Goal: Information Seeking & Learning: Learn about a topic

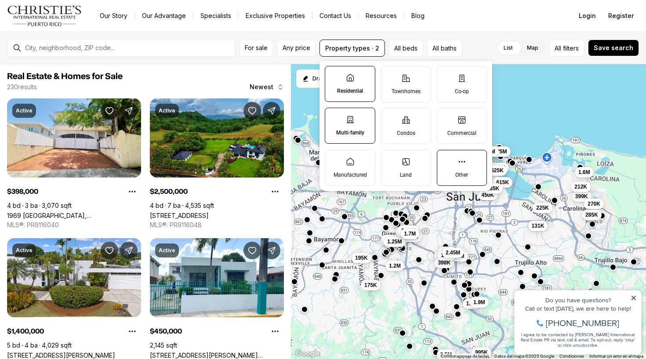
click at [474, 165] on label "Other" at bounding box center [462, 168] width 50 height 36
click at [446, 159] on button "Other" at bounding box center [441, 154] width 9 height 9
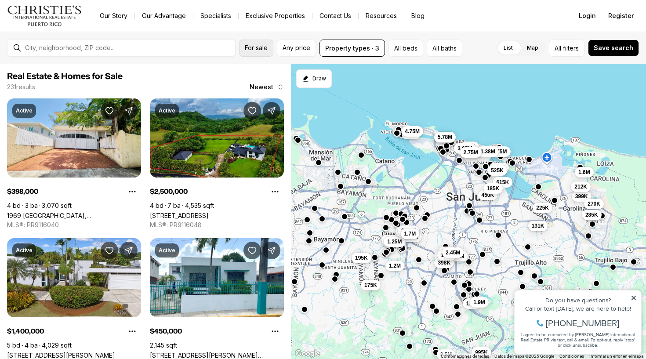
click at [258, 49] on span "For sale" at bounding box center [256, 47] width 23 height 7
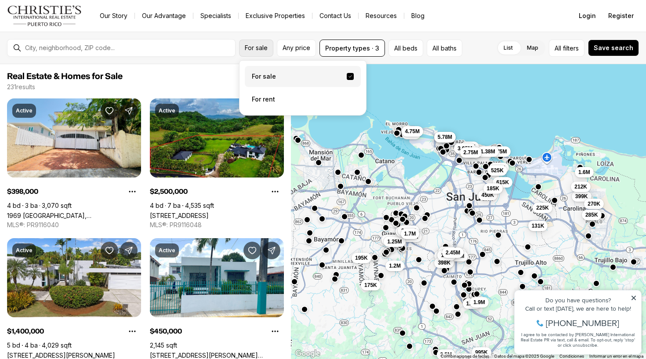
click at [258, 49] on span "For sale" at bounding box center [256, 47] width 23 height 7
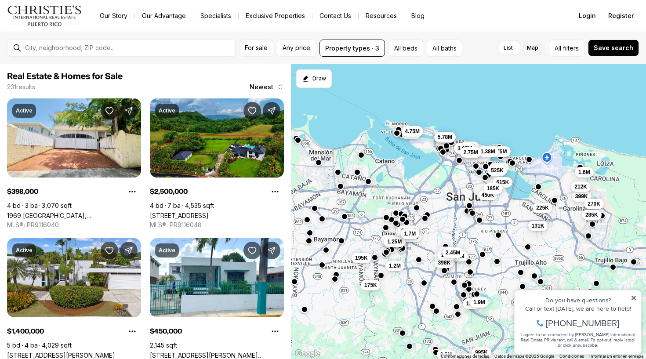
click at [328, 36] on div "For sale Any price Property types · 3 All beds All baths List Map List Map All …" at bounding box center [323, 48] width 646 height 33
click at [329, 43] on button "Property types · 3" at bounding box center [353, 48] width 66 height 17
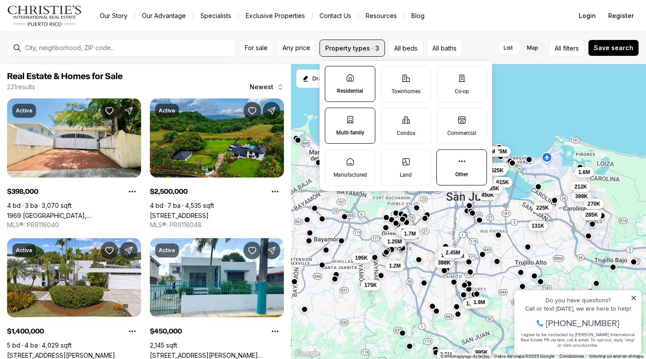
click at [338, 47] on button "Property types · 3" at bounding box center [353, 48] width 66 height 17
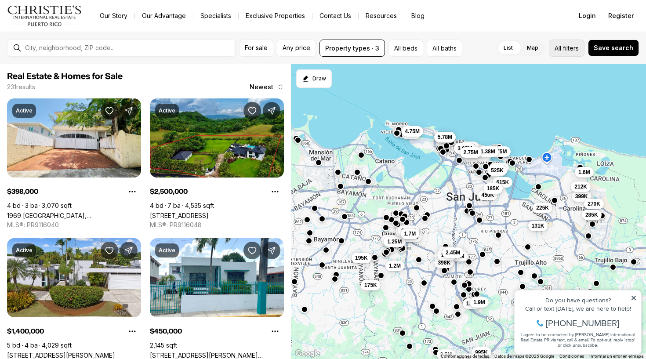
click at [574, 48] on span "filters" at bounding box center [571, 48] width 16 height 9
click at [445, 137] on span "5.78M" at bounding box center [445, 136] width 15 height 7
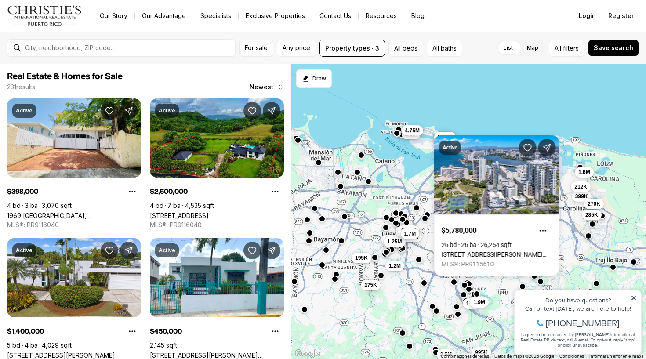
click at [417, 131] on span "4.75M" at bounding box center [412, 130] width 15 height 7
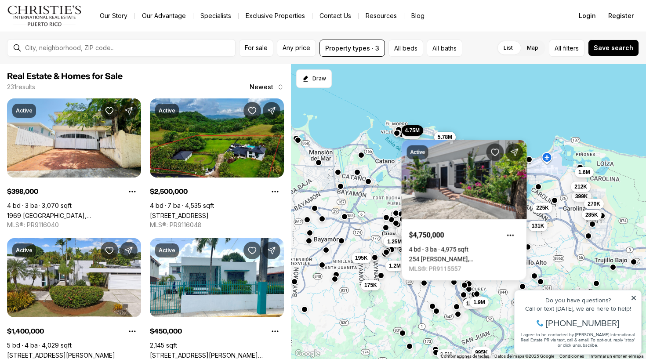
click at [438, 121] on div "450K 2M 5.78M 5.78M 399K 270K 195K 225K 131K 285K 1.6M 1.05M 995K 1.7M 1.9M 647…" at bounding box center [469, 211] width 356 height 295
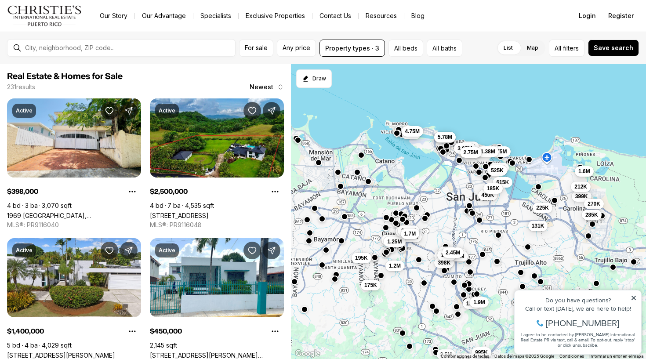
click at [584, 169] on span "1.6M" at bounding box center [585, 171] width 12 height 7
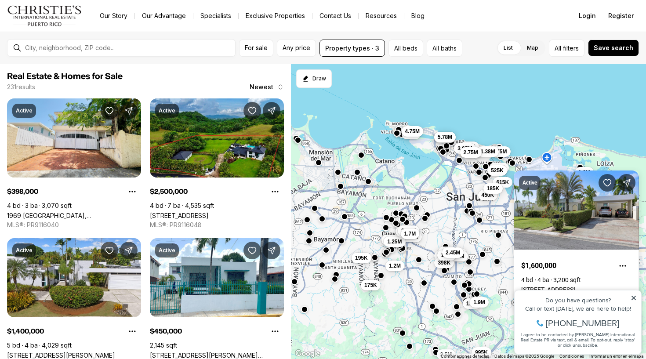
click at [556, 176] on div "Active $1,600,000 4 bd 4 ba 3,200 sqft Calle Malaga E-17 VISTAMAR MARINA ESTE, …" at bounding box center [576, 241] width 125 height 141
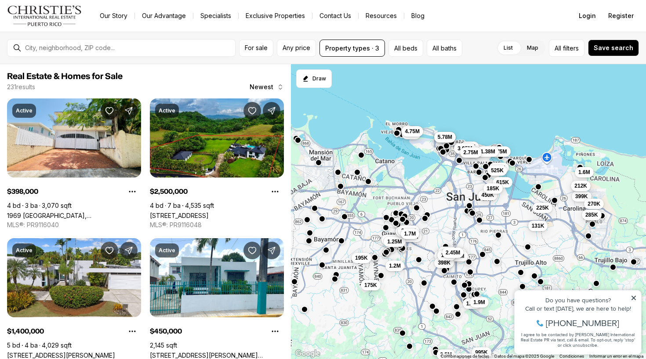
click at [579, 184] on span "212K" at bounding box center [581, 185] width 13 height 7
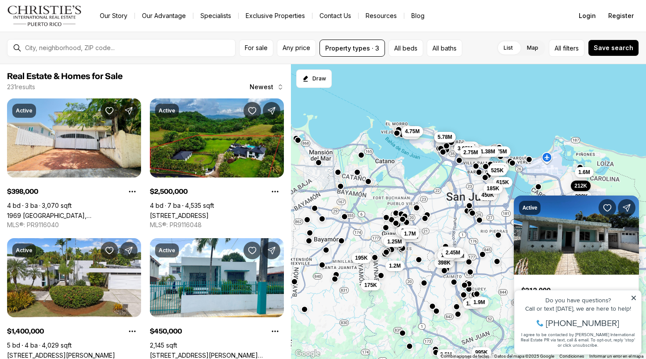
click at [575, 195] on div "Active $212,000 4 bd 2 ba 1,200 sqft GERONA URB VISTAMAR #613, CAROLINA PR, 009…" at bounding box center [576, 260] width 125 height 151
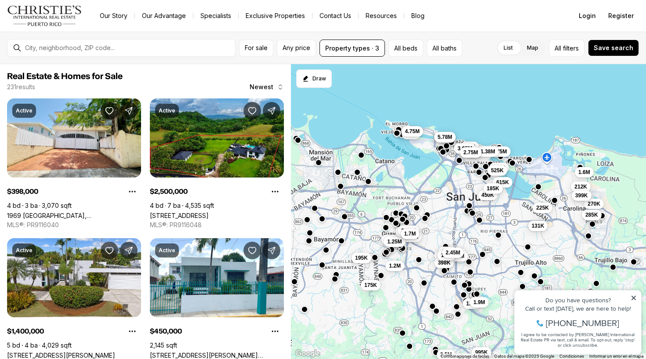
click at [578, 196] on span "399K" at bounding box center [582, 195] width 13 height 7
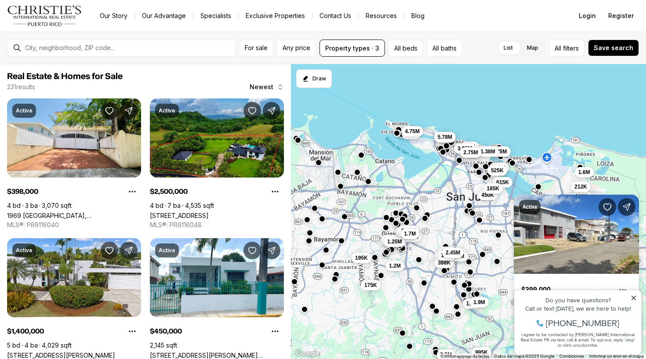
click at [590, 191] on div "212K" at bounding box center [581, 187] width 20 height 11
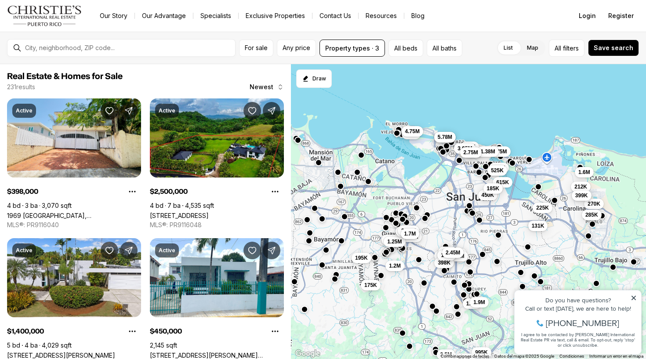
click at [583, 200] on button "399K" at bounding box center [582, 195] width 20 height 11
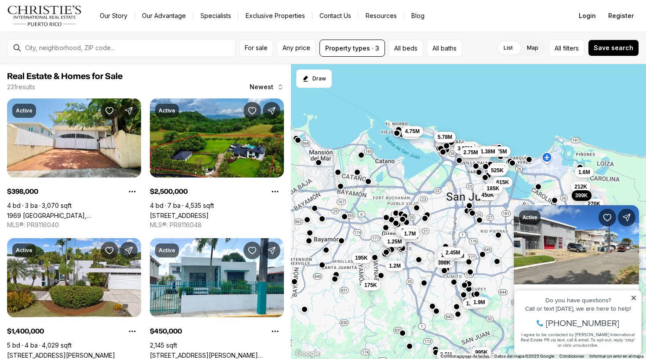
click at [633, 297] on icon at bounding box center [634, 298] width 4 height 4
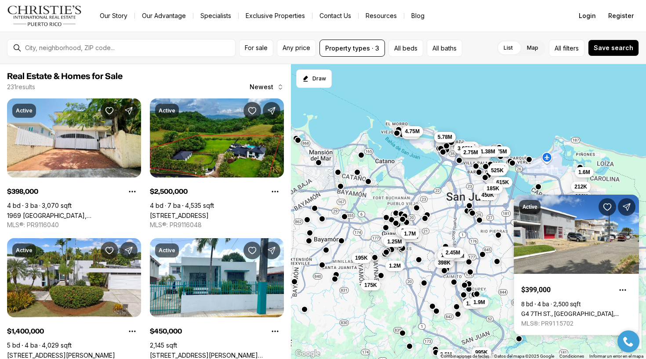
click at [559, 186] on div "450K 2M 5.78M 5.78M 399K 270K 195K 225K 131K 285K 1.6M 1.05M 995K 1.7M 1.9M 647…" at bounding box center [469, 211] width 356 height 295
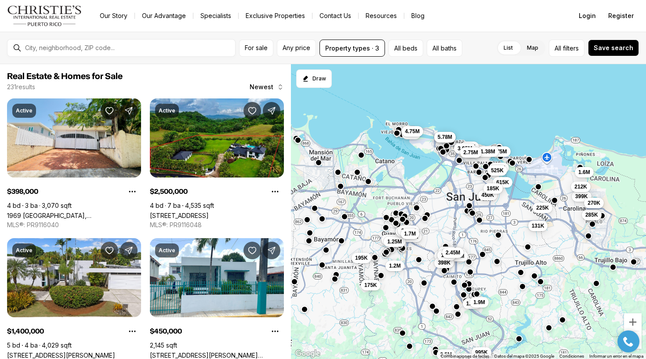
click at [590, 204] on span "270K" at bounding box center [594, 203] width 13 height 7
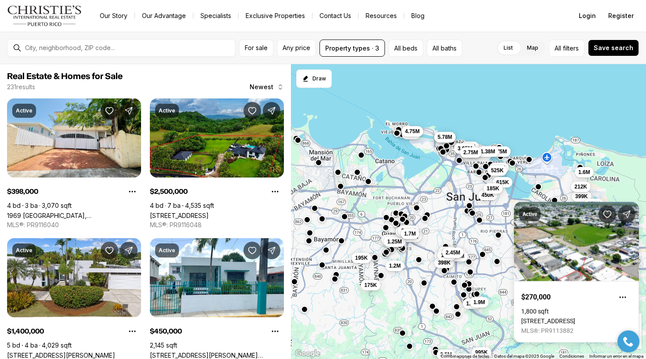
click at [550, 207] on div "Active $270,000 1,800 sqft Calle 26 S7, CAROLINA PR, 00983 MLS®: PR9113882" at bounding box center [576, 272] width 125 height 141
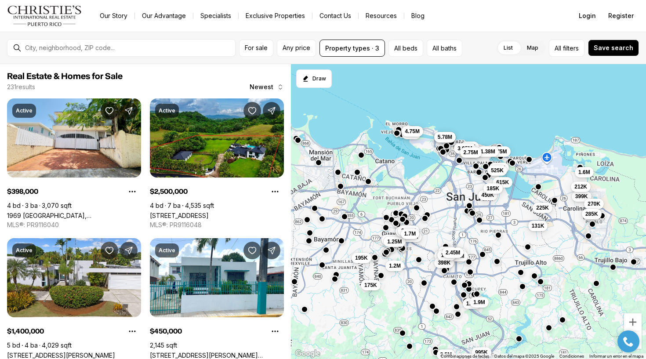
click at [584, 216] on button "285K" at bounding box center [592, 214] width 20 height 11
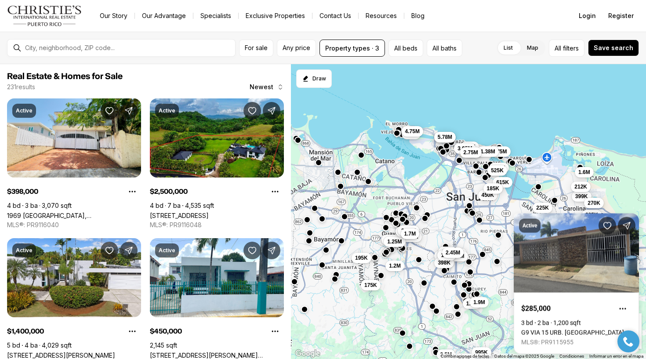
click at [590, 205] on span "270K" at bounding box center [594, 203] width 13 height 7
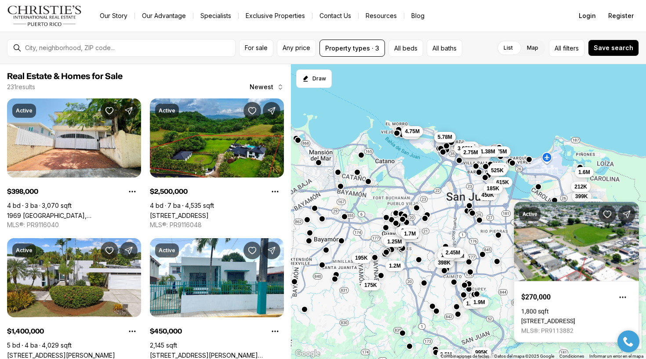
click at [448, 222] on div "450K 2M 5.78M 5.78M 399K 270K 195K 225K 131K 285K 1.6M 1.05M 995K 1.7M 1.9M 647…" at bounding box center [469, 211] width 356 height 295
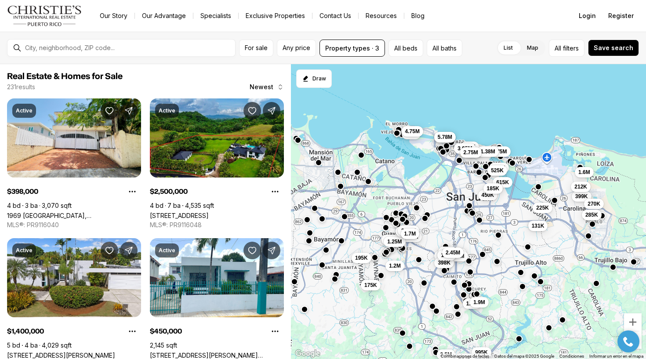
click at [471, 264] on button "button" at bounding box center [469, 261] width 7 height 7
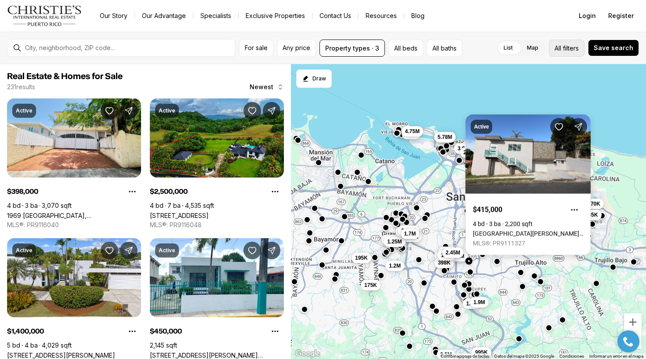
click at [555, 51] on button "All filters" at bounding box center [567, 48] width 36 height 17
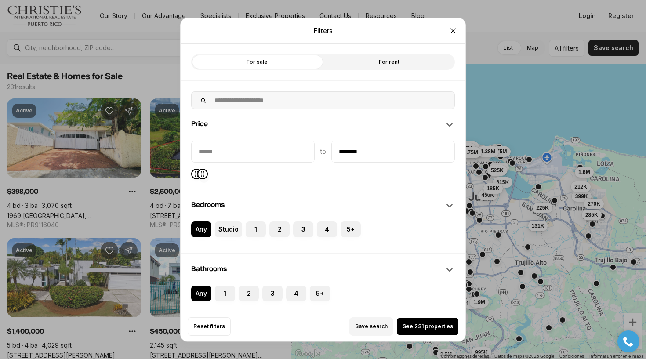
type input "********"
click at [197, 155] on div "to ********" at bounding box center [323, 159] width 264 height 38
click at [419, 328] on span "See 43 properties" at bounding box center [428, 326] width 48 height 7
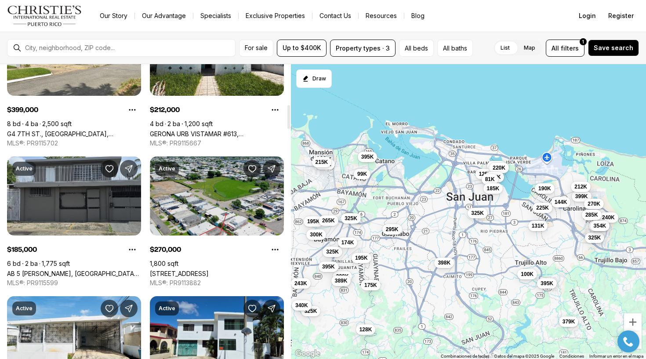
scroll to position [500, 0]
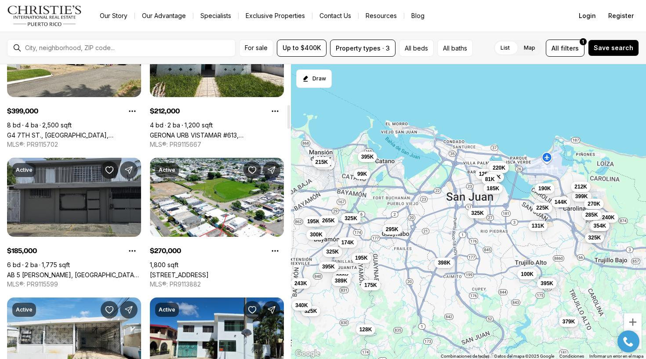
click at [106, 271] on link "AB 5 [PERSON_NAME], [GEOGRAPHIC_DATA][PERSON_NAME], 00922" at bounding box center [74, 274] width 134 height 7
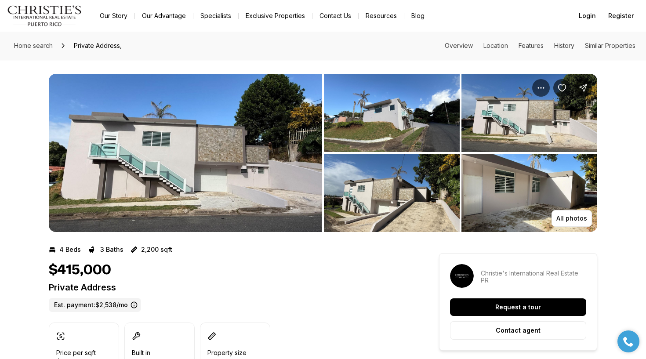
click at [390, 122] on img "View image gallery" at bounding box center [392, 113] width 136 height 78
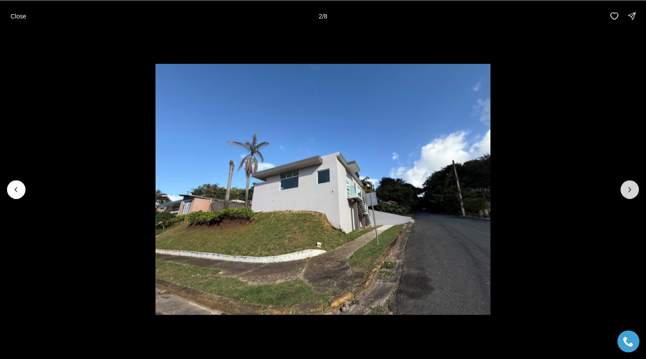
click at [627, 189] on icon "Next slide" at bounding box center [630, 189] width 9 height 9
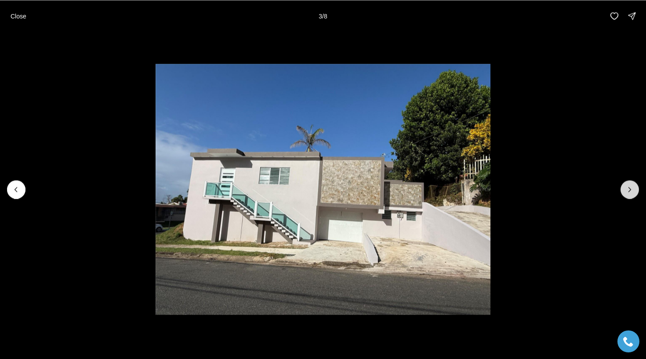
click at [627, 189] on icon "Next slide" at bounding box center [630, 189] width 9 height 9
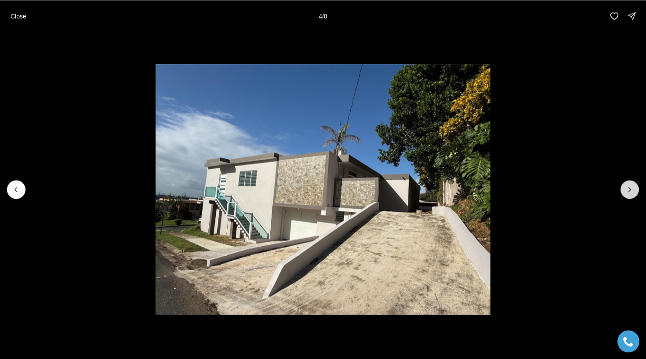
click at [627, 189] on icon "Next slide" at bounding box center [630, 189] width 9 height 9
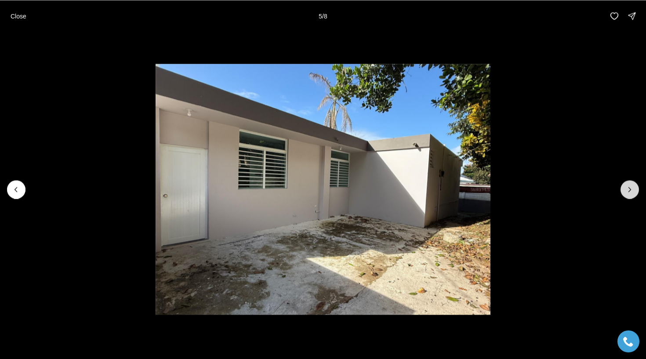
click at [627, 189] on icon "Next slide" at bounding box center [630, 189] width 9 height 9
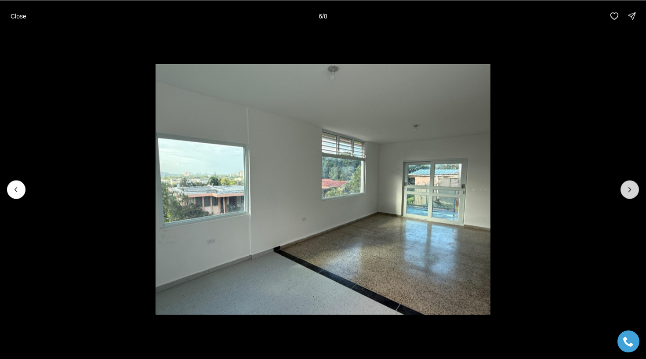
click at [627, 189] on icon "Next slide" at bounding box center [630, 189] width 9 height 9
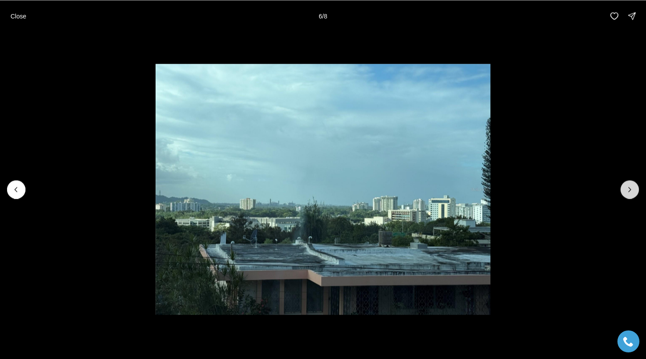
click at [627, 189] on icon "Next slide" at bounding box center [630, 189] width 9 height 9
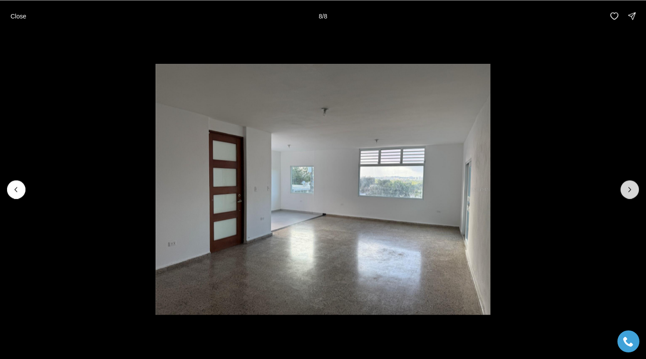
click at [627, 189] on div at bounding box center [630, 189] width 18 height 18
click at [16, 17] on p "Close" at bounding box center [19, 15] width 16 height 7
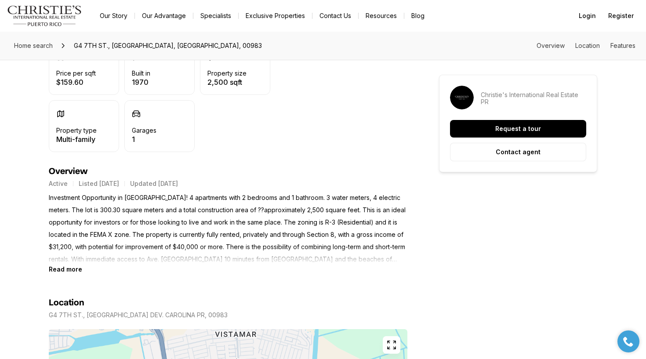
scroll to position [284, 0]
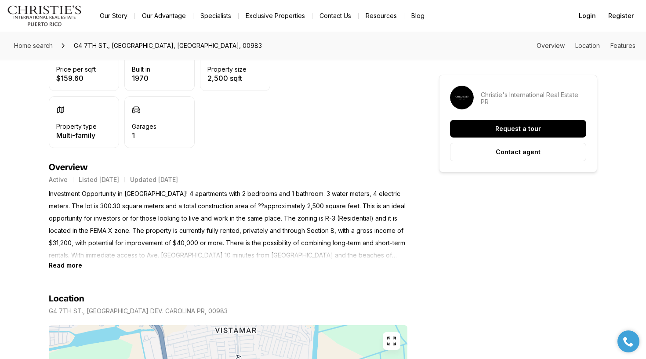
click at [198, 244] on p "Investment Opportunity in Carolina! 4 apartments with 2 bedrooms and 1 bathroom…" at bounding box center [228, 225] width 359 height 74
click at [68, 264] on b "Read more" at bounding box center [65, 265] width 33 height 7
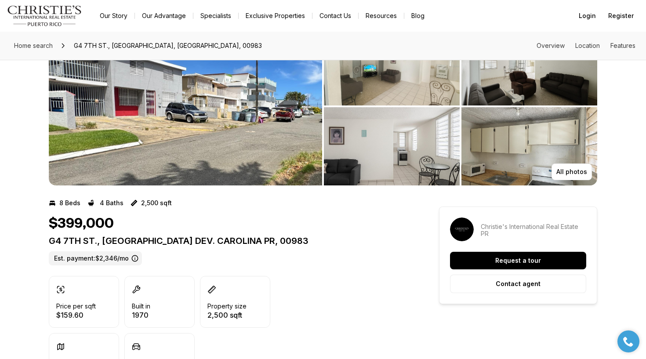
scroll to position [0, 0]
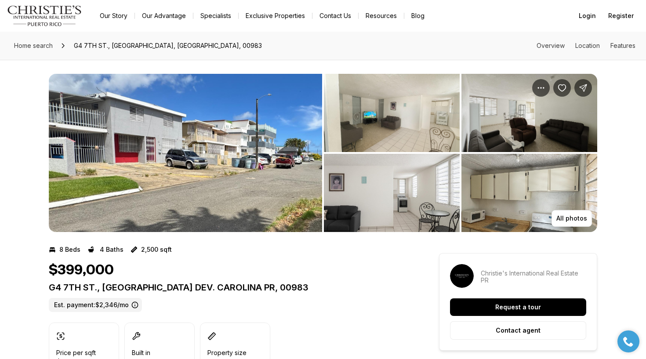
click at [390, 138] on img "View image gallery" at bounding box center [392, 113] width 136 height 78
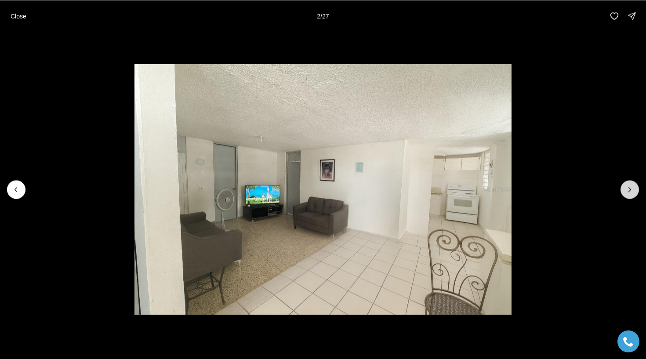
click at [629, 190] on icon "Next slide" at bounding box center [630, 189] width 9 height 9
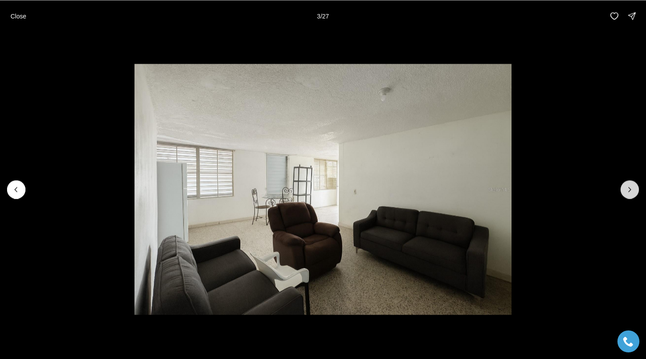
click at [629, 190] on icon "Next slide" at bounding box center [630, 189] width 9 height 9
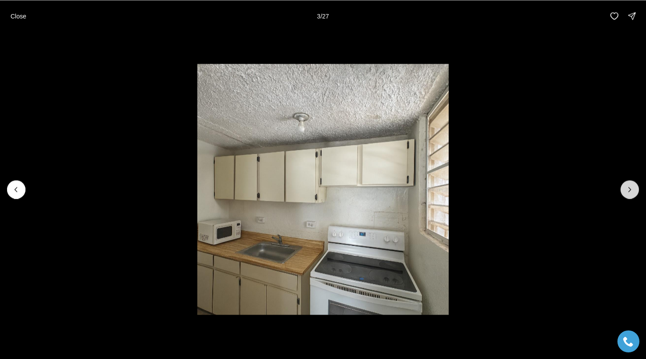
click at [629, 190] on icon "Next slide" at bounding box center [630, 189] width 9 height 9
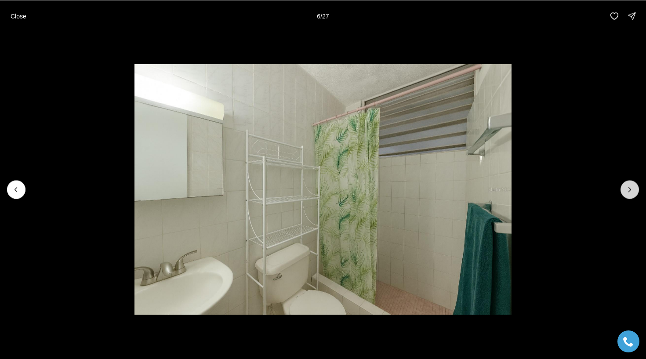
click at [629, 190] on icon "Next slide" at bounding box center [630, 189] width 9 height 9
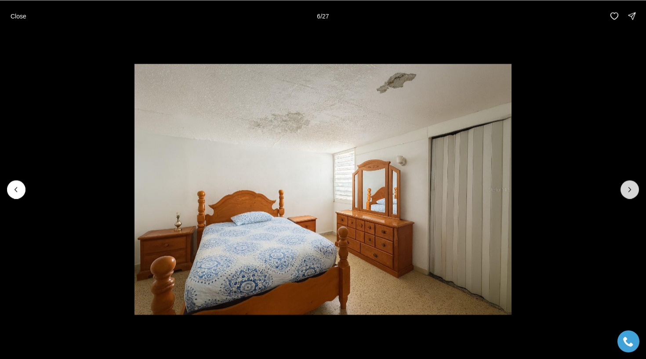
click at [629, 190] on icon "Next slide" at bounding box center [630, 189] width 9 height 9
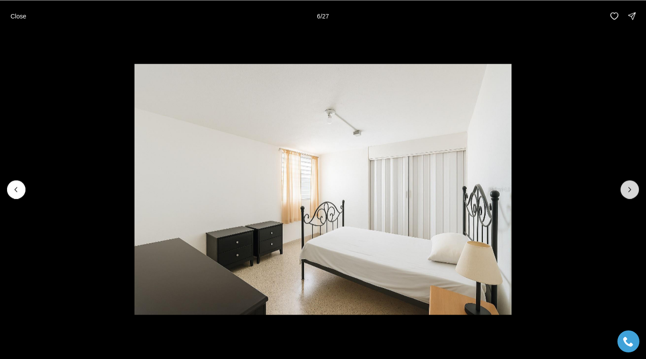
click at [629, 190] on icon "Next slide" at bounding box center [630, 189] width 9 height 9
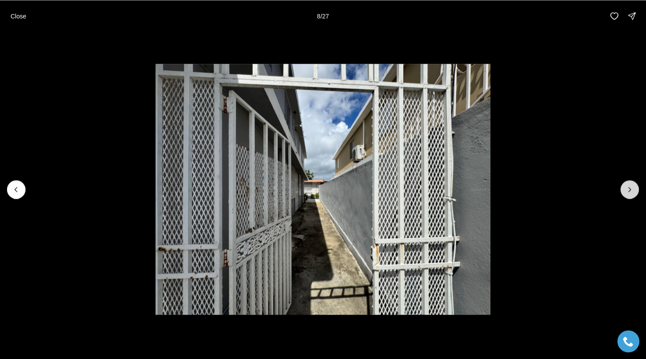
click at [629, 190] on icon "Next slide" at bounding box center [630, 189] width 9 height 9
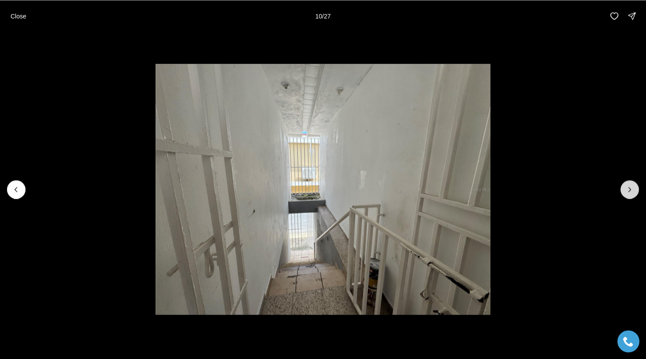
click at [629, 190] on icon "Next slide" at bounding box center [630, 189] width 9 height 9
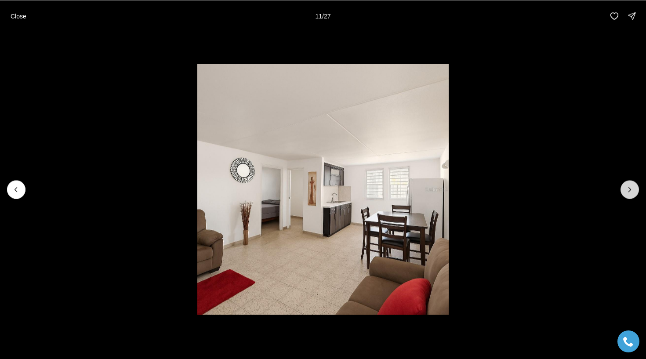
click at [629, 190] on icon "Next slide" at bounding box center [630, 189] width 9 height 9
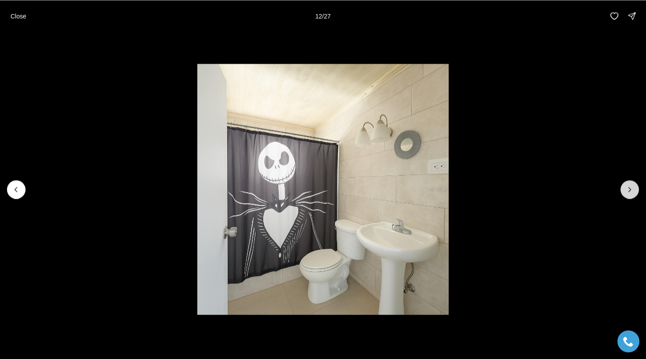
click at [629, 190] on icon "Next slide" at bounding box center [630, 189] width 9 height 9
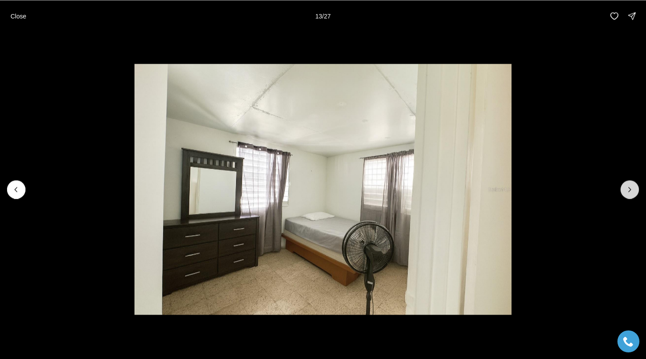
click at [629, 190] on icon "Next slide" at bounding box center [630, 189] width 9 height 9
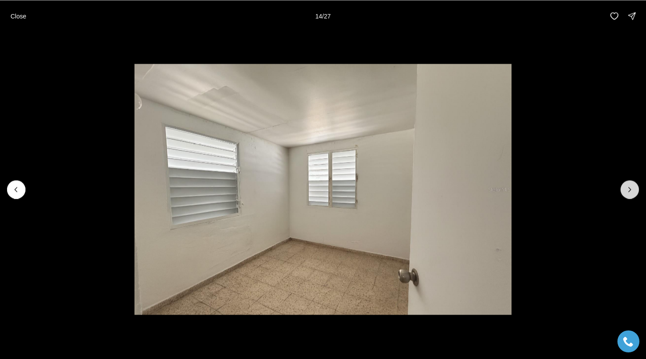
click at [629, 190] on icon "Next slide" at bounding box center [630, 189] width 9 height 9
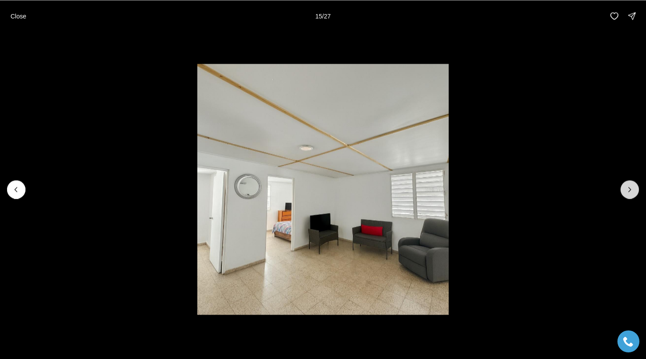
click at [629, 190] on icon "Next slide" at bounding box center [630, 189] width 9 height 9
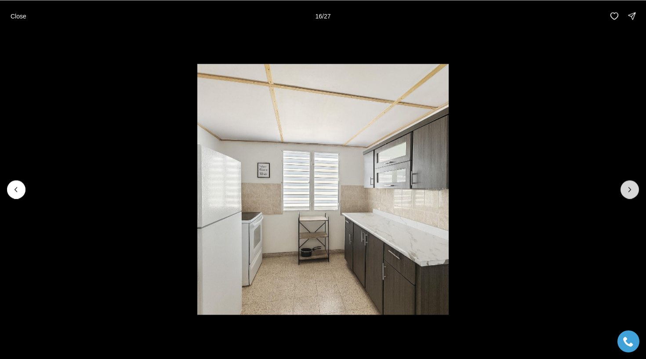
click at [629, 190] on icon "Next slide" at bounding box center [630, 189] width 9 height 9
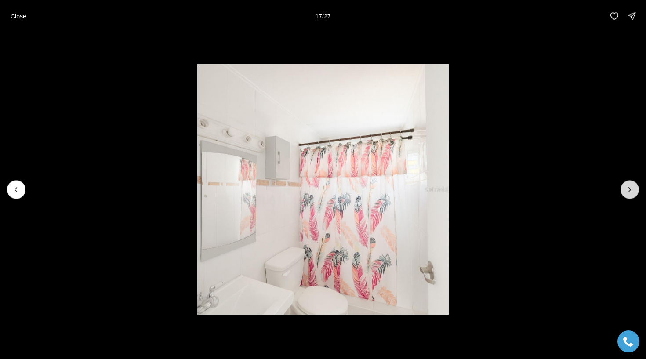
click at [629, 190] on icon "Next slide" at bounding box center [630, 189] width 9 height 9
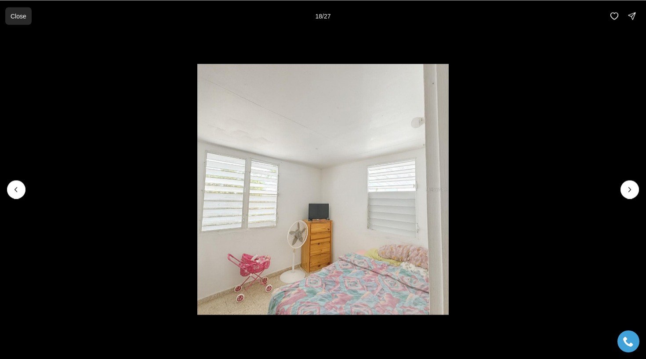
click at [11, 13] on p "Close" at bounding box center [19, 15] width 16 height 7
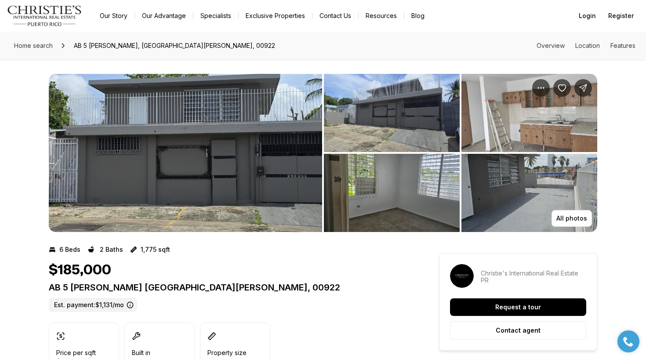
click at [409, 130] on img "View image gallery" at bounding box center [392, 113] width 136 height 78
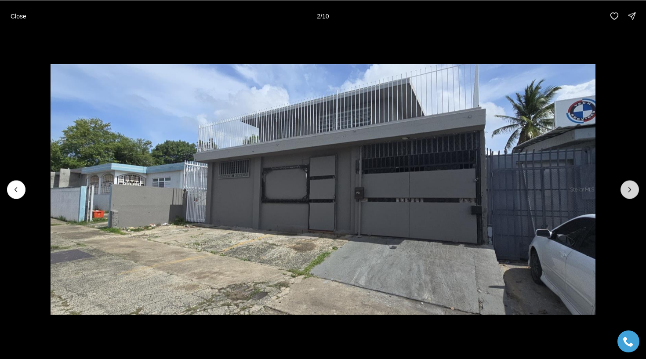
click at [630, 187] on icon "Next slide" at bounding box center [630, 189] width 9 height 9
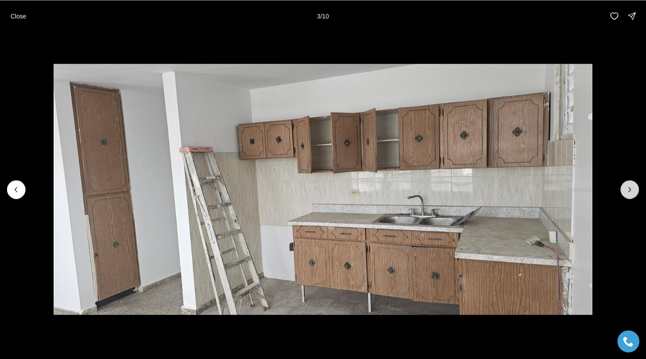
click at [630, 187] on icon "Next slide" at bounding box center [630, 189] width 9 height 9
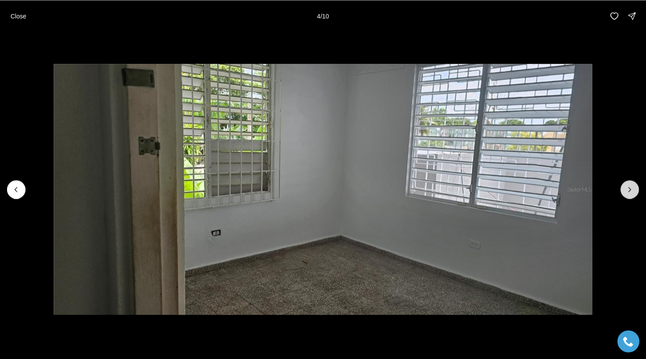
click at [630, 187] on icon "Next slide" at bounding box center [630, 189] width 9 height 9
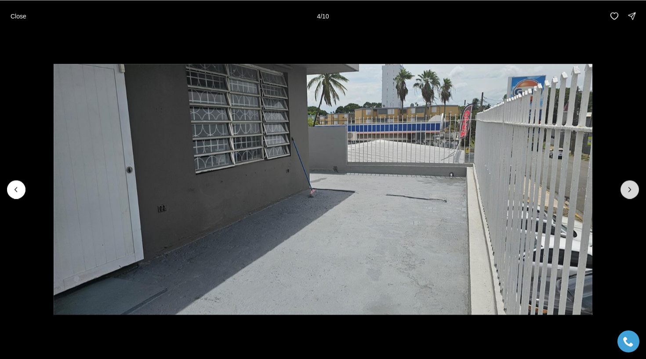
click at [630, 187] on icon "Next slide" at bounding box center [630, 189] width 9 height 9
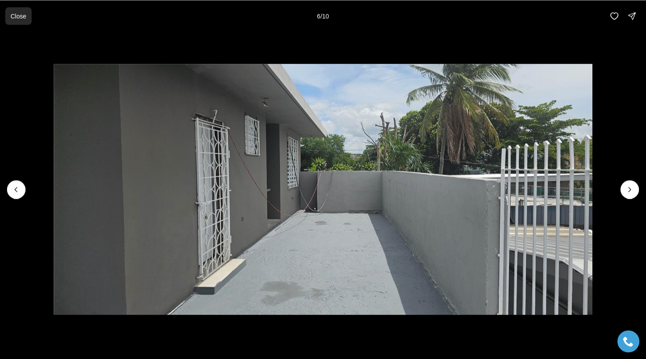
click at [17, 14] on p "Close" at bounding box center [19, 15] width 16 height 7
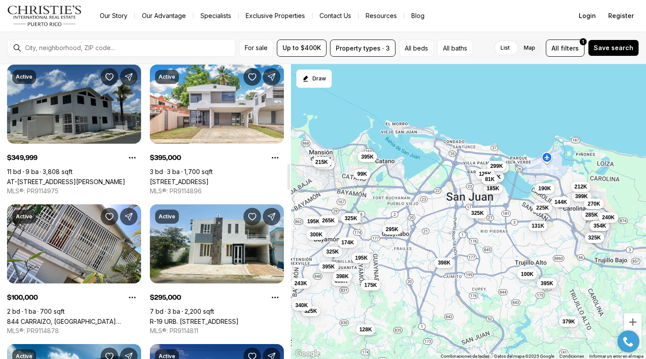
scroll to position [1155, 0]
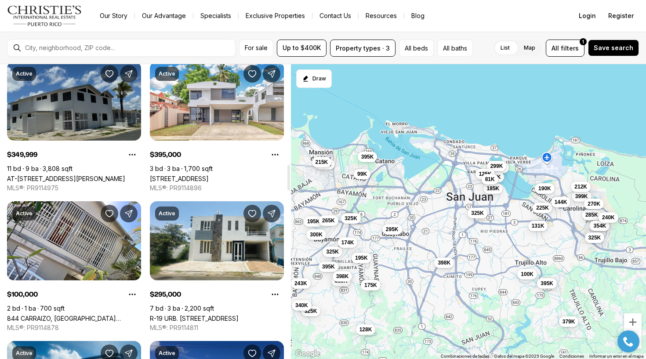
drag, startPoint x: 87, startPoint y: 111, endPoint x: 105, endPoint y: 112, distance: 18.0
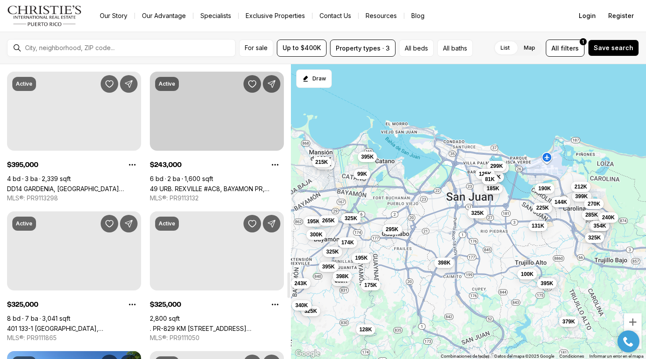
scroll to position [2405, 0]
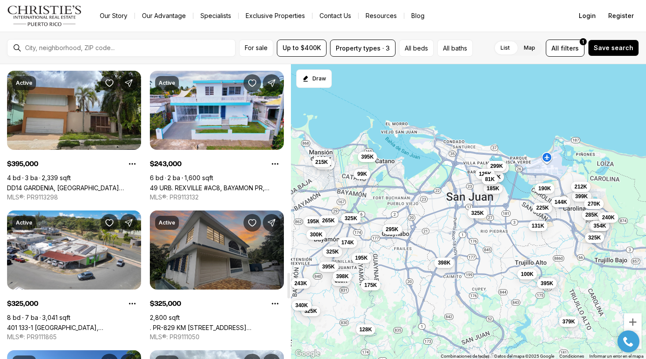
click at [197, 324] on link ". PR-829 KM [STREET_ADDRESS][PERSON_NAME]" at bounding box center [217, 327] width 134 height 7
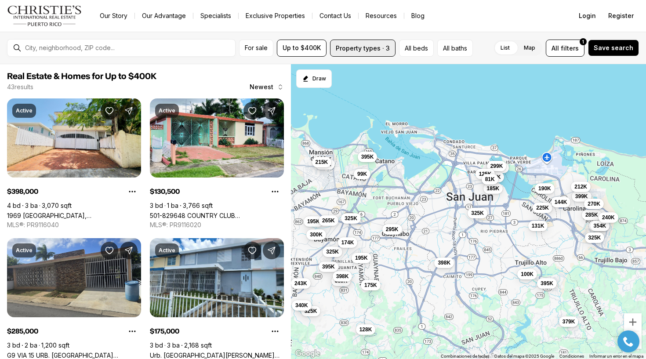
click at [379, 47] on button "Property types · 3" at bounding box center [363, 48] width 66 height 17
click at [420, 46] on button "All beds" at bounding box center [416, 48] width 35 height 17
click at [374, 51] on button "Property types · 3" at bounding box center [363, 48] width 66 height 17
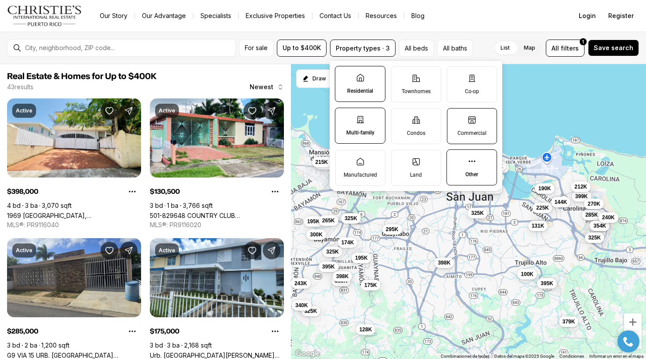
click at [481, 120] on label "Commercial" at bounding box center [472, 126] width 50 height 36
click at [456, 117] on button "Commercial" at bounding box center [452, 113] width 9 height 9
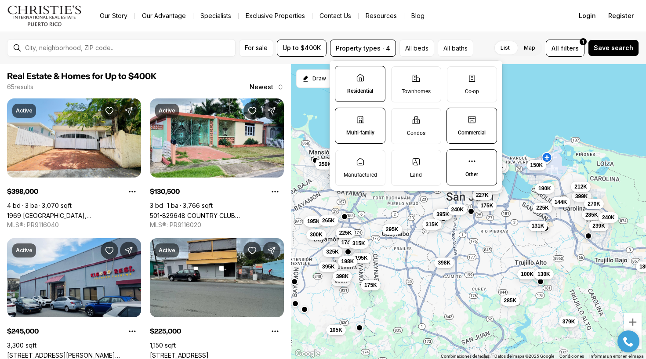
click at [481, 120] on label "Commercial" at bounding box center [472, 126] width 51 height 36
click at [456, 117] on button "Commercial" at bounding box center [451, 112] width 9 height 9
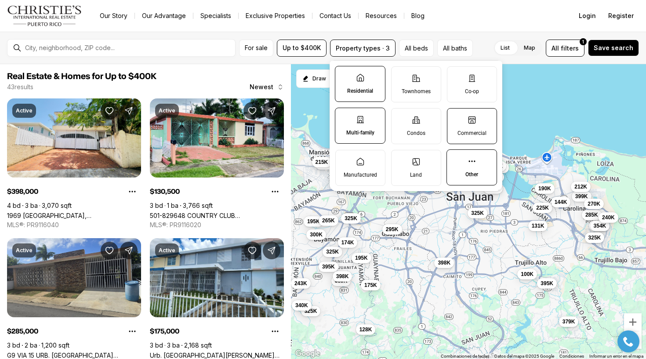
click at [481, 120] on label "Commercial" at bounding box center [472, 126] width 50 height 36
click at [456, 117] on button "Commercial" at bounding box center [452, 113] width 9 height 9
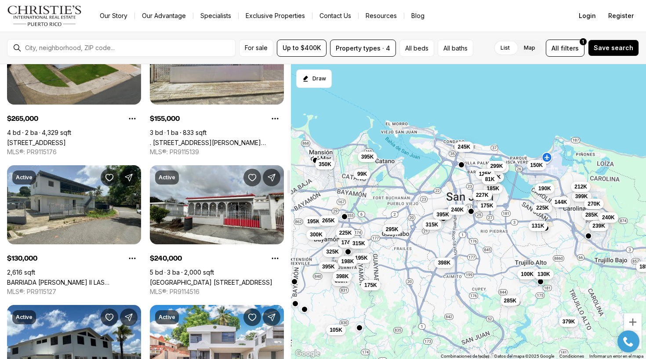
scroll to position [1343, 0]
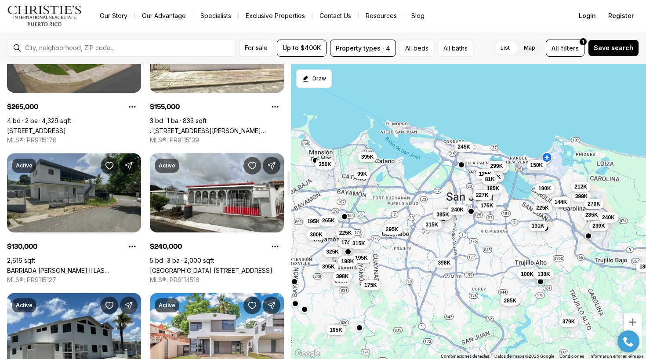
click at [108, 267] on link "BARRIADA GONZALEZ II LAS [PERSON_NAME] #6, [PERSON_NAME][GEOGRAPHIC_DATA], 00976" at bounding box center [74, 270] width 134 height 7
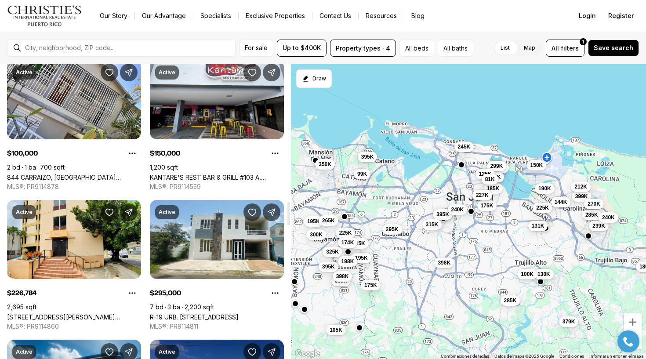
scroll to position [1715, 0]
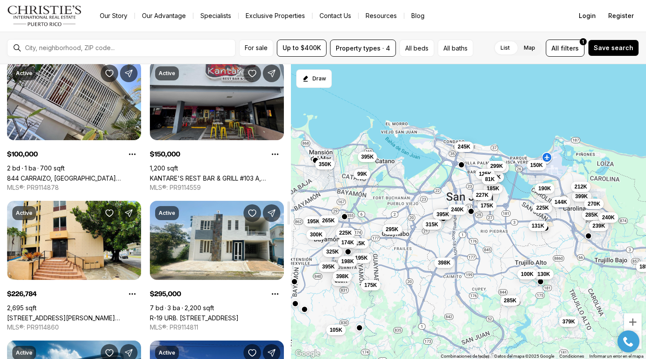
click at [192, 175] on link "KANTARE'S REST BAR & GRILL #103 A, CAROLINA PR, 00979" at bounding box center [217, 178] width 134 height 7
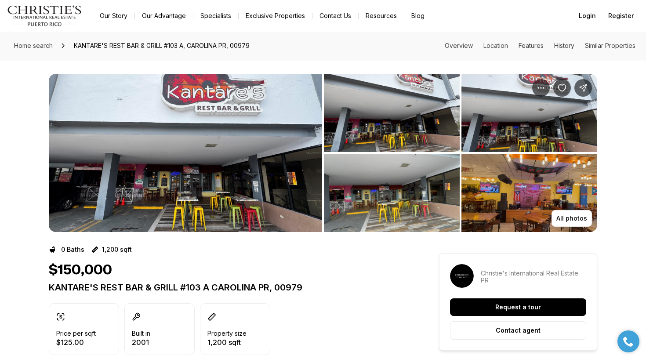
scroll to position [2, 0]
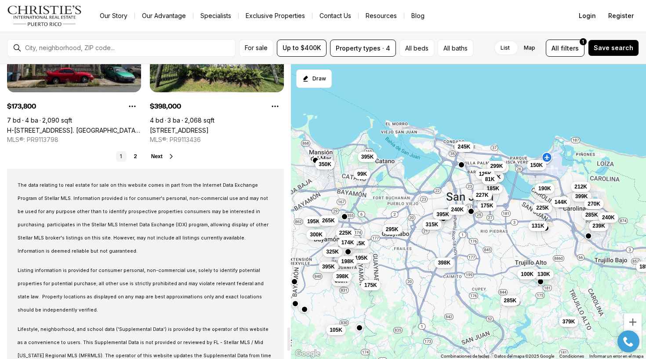
scroll to position [3302, 0]
